Goal: Use online tool/utility: Utilize a website feature to perform a specific function

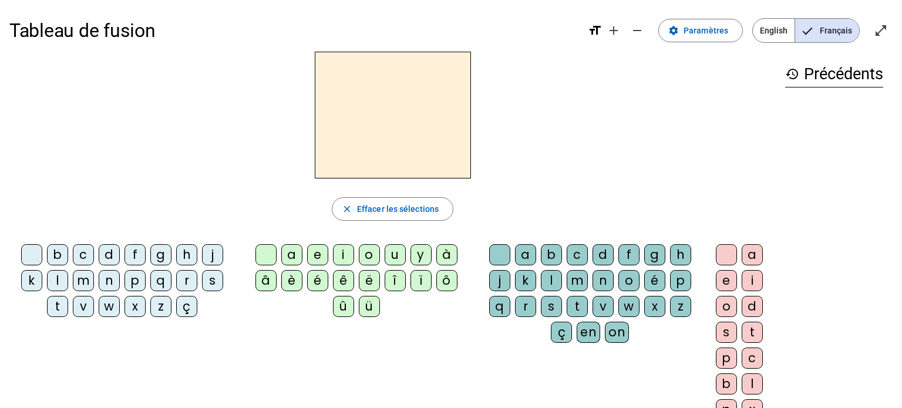
click at [62, 275] on div "l" at bounding box center [57, 280] width 21 height 21
click at [287, 255] on div "a" at bounding box center [291, 254] width 21 height 21
click at [314, 251] on div "e" at bounding box center [317, 254] width 21 height 21
click at [398, 248] on div "u" at bounding box center [395, 254] width 21 height 21
click at [58, 304] on div "t" at bounding box center [57, 306] width 21 height 21
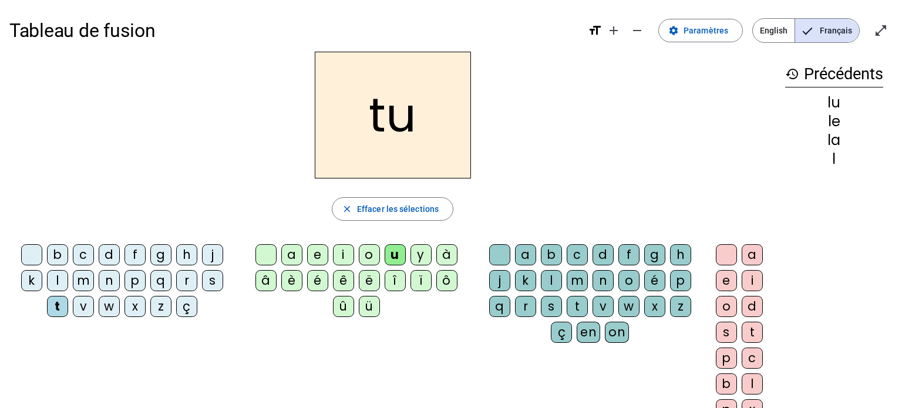
click at [316, 254] on div "e" at bounding box center [317, 254] width 21 height 21
click at [291, 255] on div "a" at bounding box center [291, 254] width 21 height 21
click at [833, 123] on div "tu" at bounding box center [834, 122] width 98 height 14
click at [788, 72] on mat-icon "history" at bounding box center [792, 74] width 14 height 14
click at [322, 255] on div "e" at bounding box center [317, 254] width 21 height 21
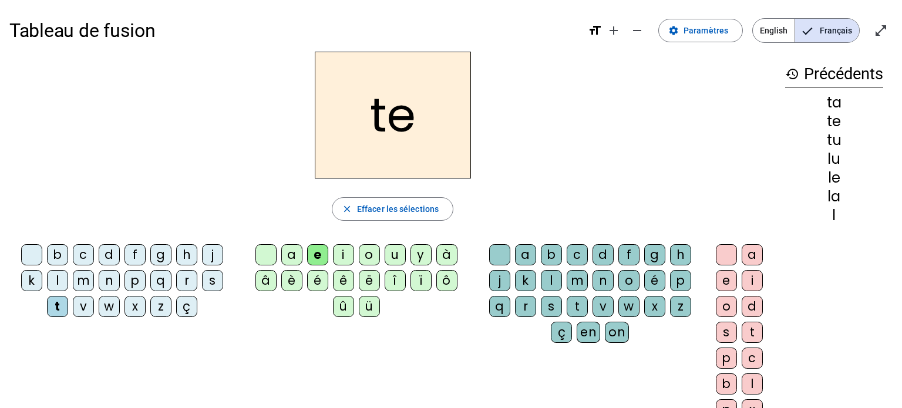
click at [396, 250] on div "u" at bounding box center [395, 254] width 21 height 21
click at [60, 280] on div "l" at bounding box center [57, 280] width 21 height 21
click at [287, 251] on div "a" at bounding box center [291, 254] width 21 height 21
